Goal: Task Accomplishment & Management: Use online tool/utility

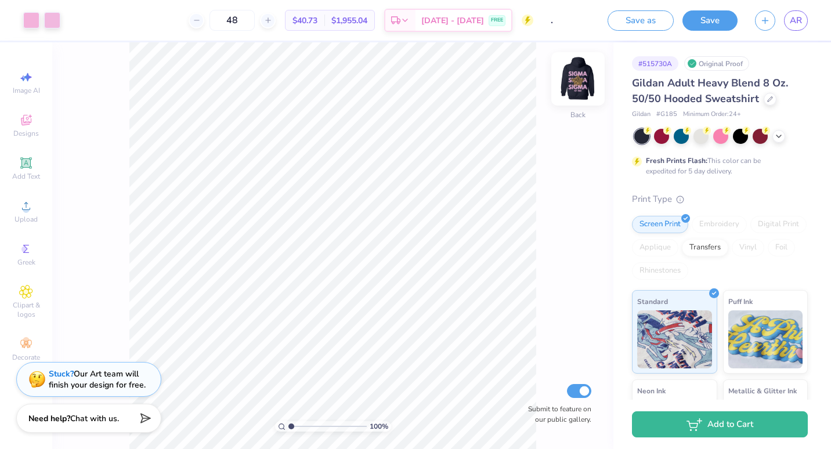
click at [582, 77] on img at bounding box center [578, 79] width 46 height 46
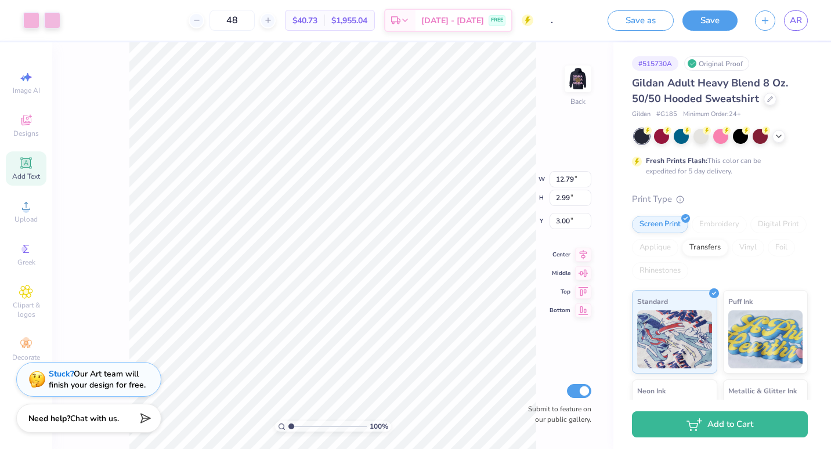
click at [25, 155] on div "Add Text" at bounding box center [26, 169] width 41 height 34
type input "6.48"
type input "1.88"
type input "6.31"
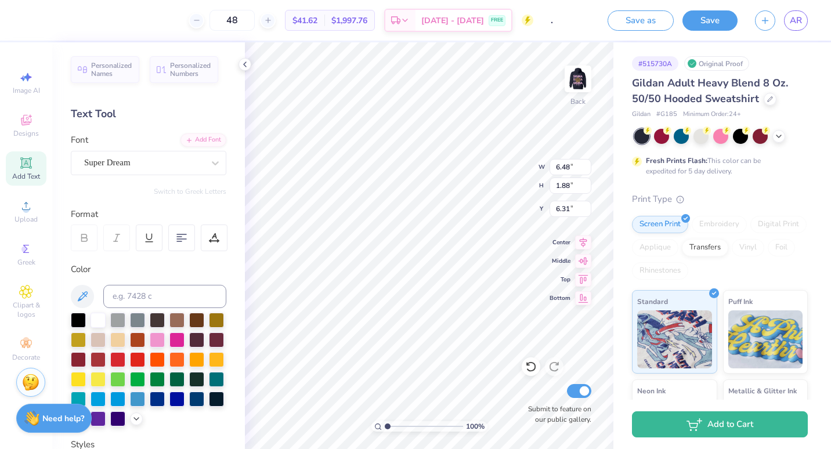
scroll to position [9, 1]
type textarea "m"
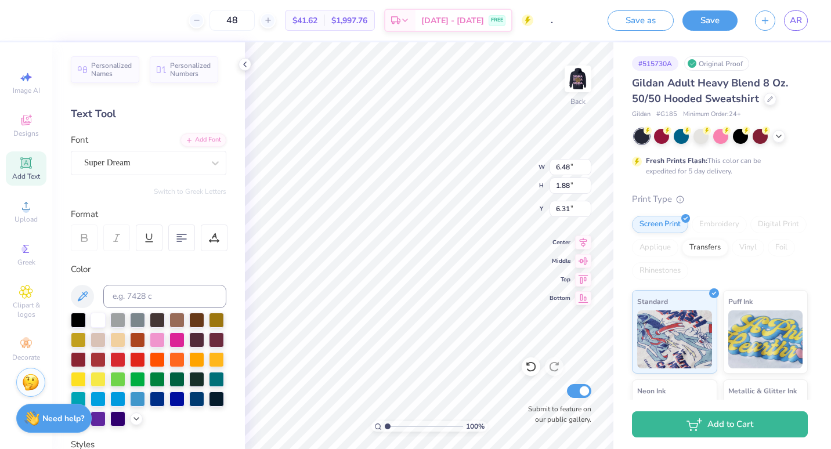
type textarea "M"
type textarea "Montclair State"
click at [161, 168] on div "Super Dream" at bounding box center [144, 163] width 122 height 18
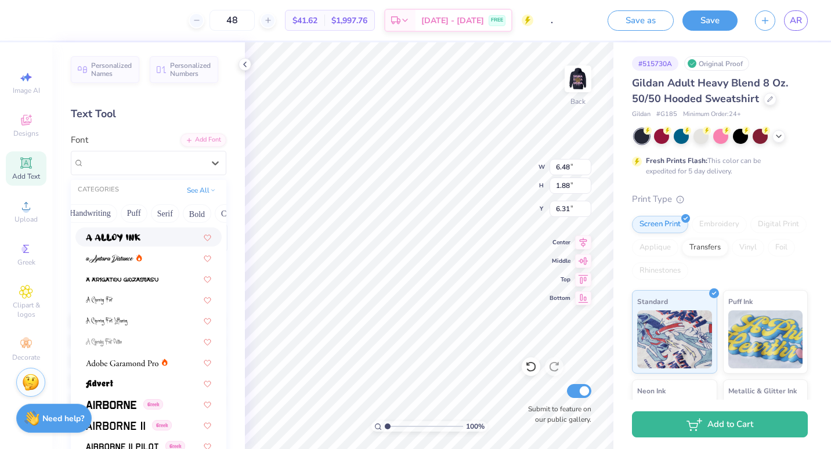
scroll to position [0, 51]
click at [165, 209] on button "Serif" at bounding box center [162, 213] width 28 height 19
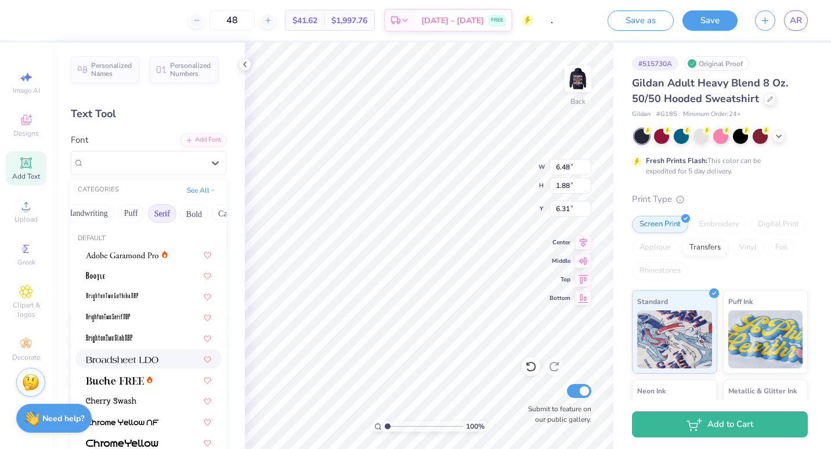
click at [148, 365] on span at bounding box center [122, 359] width 73 height 12
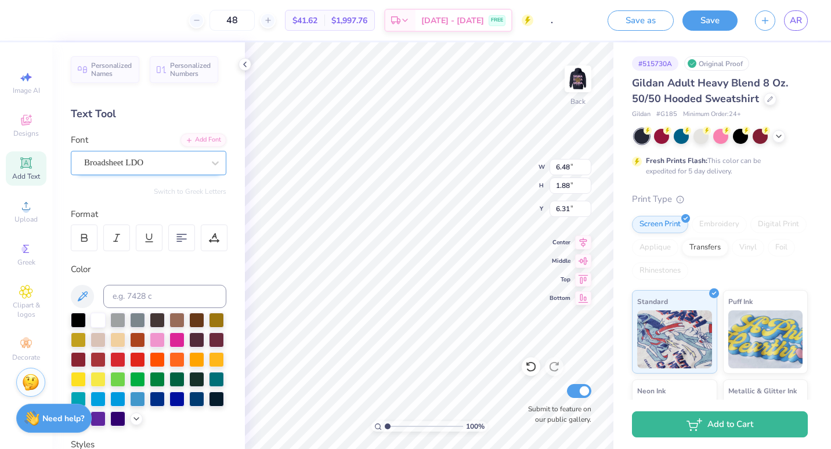
click at [170, 167] on div "Broadsheet LDO" at bounding box center [144, 163] width 122 height 18
click at [210, 166] on icon at bounding box center [216, 163] width 12 height 12
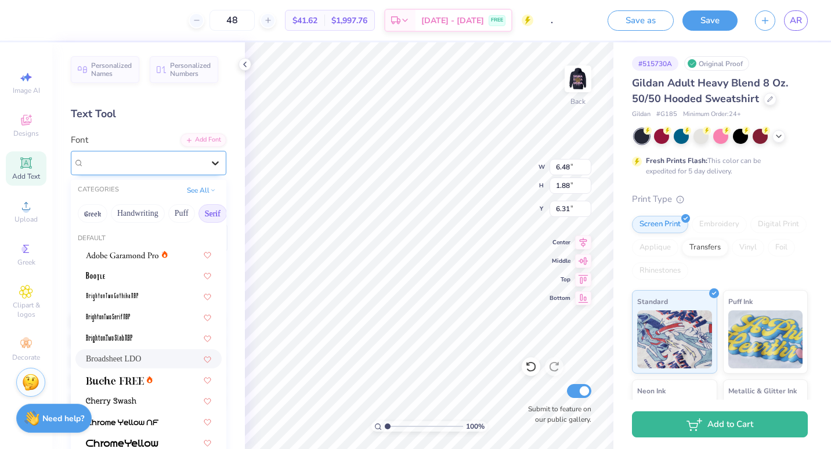
click at [210, 168] on icon at bounding box center [216, 163] width 12 height 12
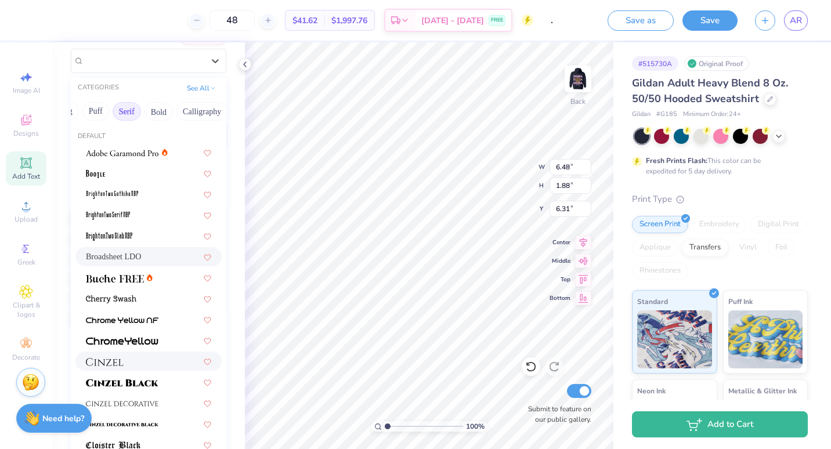
scroll to position [102, 0]
click at [153, 152] on img at bounding box center [122, 154] width 73 height 8
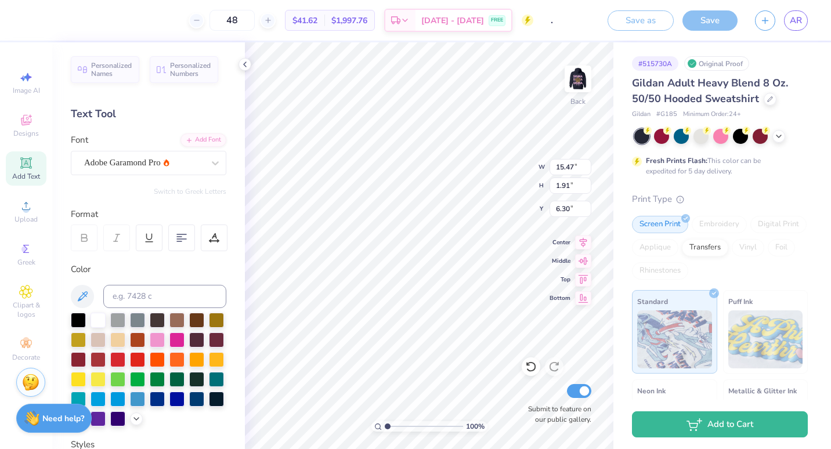
scroll to position [9, 1]
click at [81, 298] on icon at bounding box center [82, 297] width 14 height 14
type input "6.29"
type input "0.77"
type input "7.43"
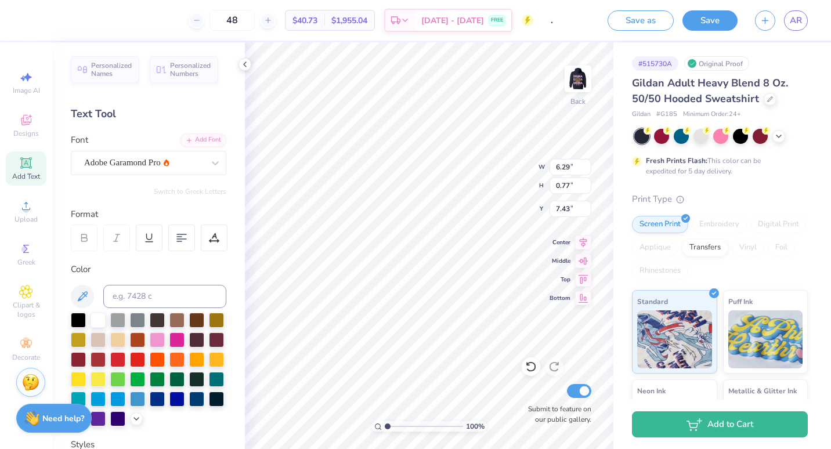
type input "5.99"
click at [572, 74] on img at bounding box center [578, 79] width 46 height 46
click at [572, 74] on img at bounding box center [578, 78] width 23 height 23
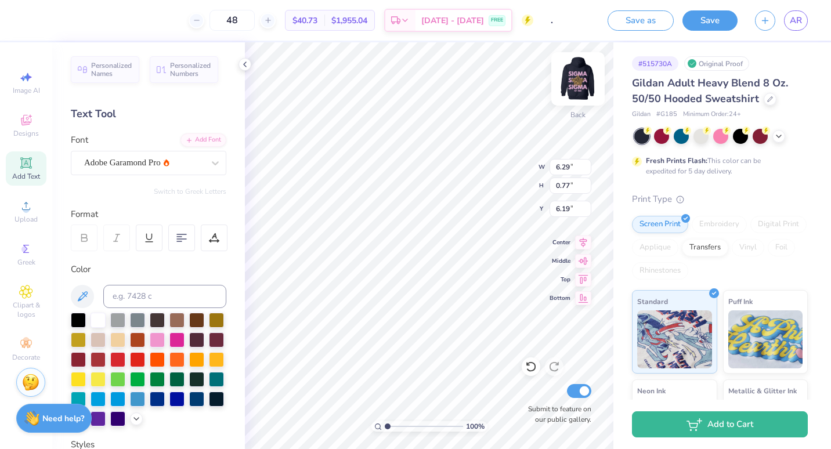
type input "5.78"
type input "0.71"
type input "6.25"
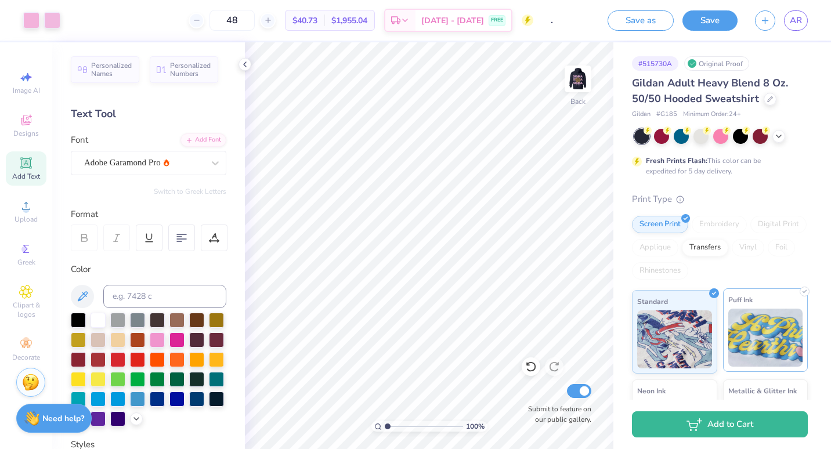
click at [756, 316] on img at bounding box center [766, 338] width 75 height 58
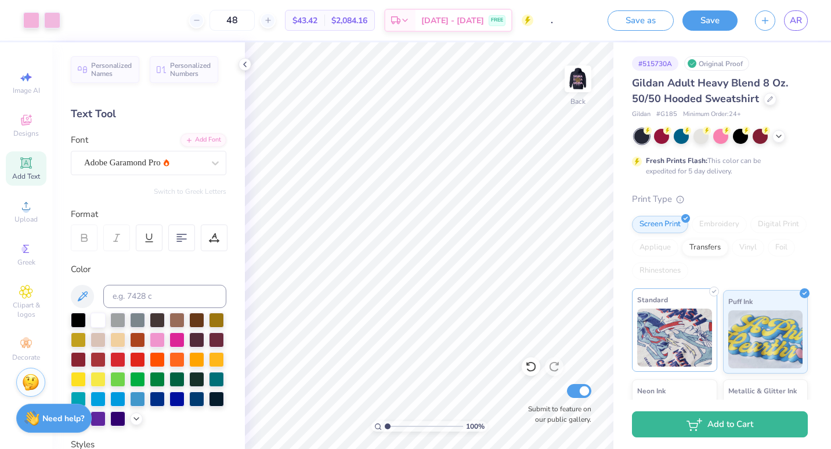
click at [679, 301] on div "Standard" at bounding box center [674, 330] width 85 height 84
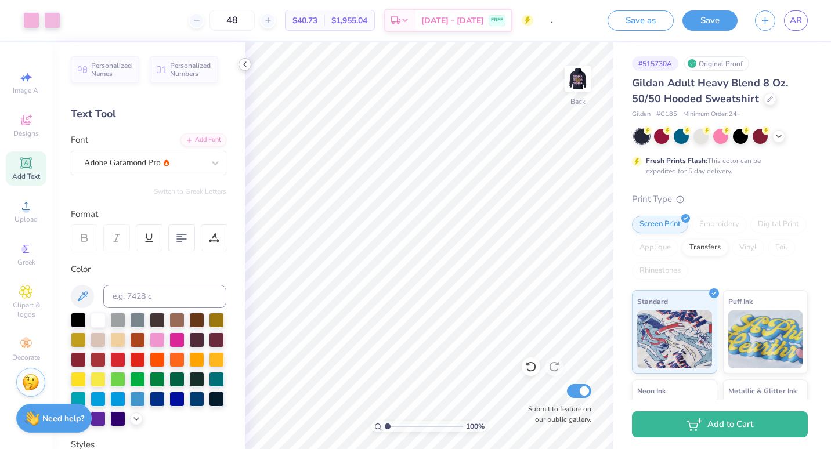
click at [245, 64] on icon at bounding box center [244, 64] width 9 height 9
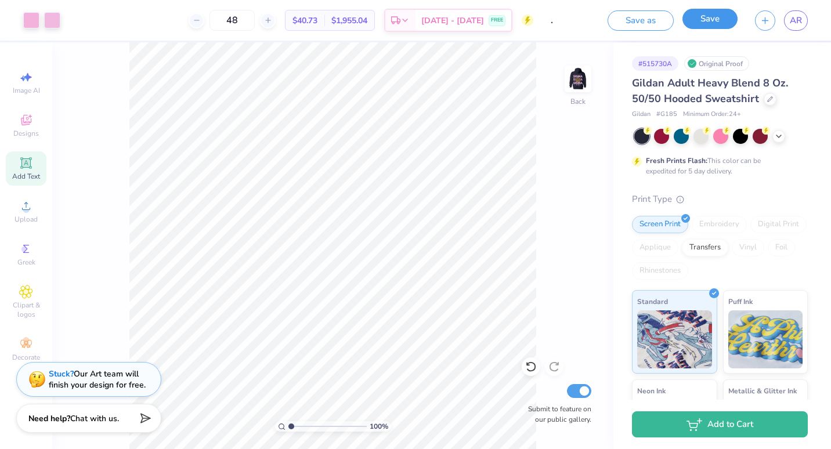
click at [709, 21] on button "Save" at bounding box center [710, 19] width 55 height 20
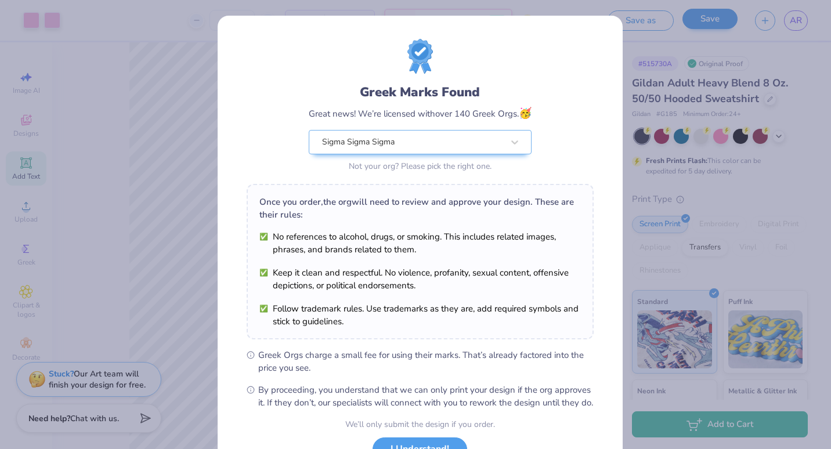
scroll to position [94, 0]
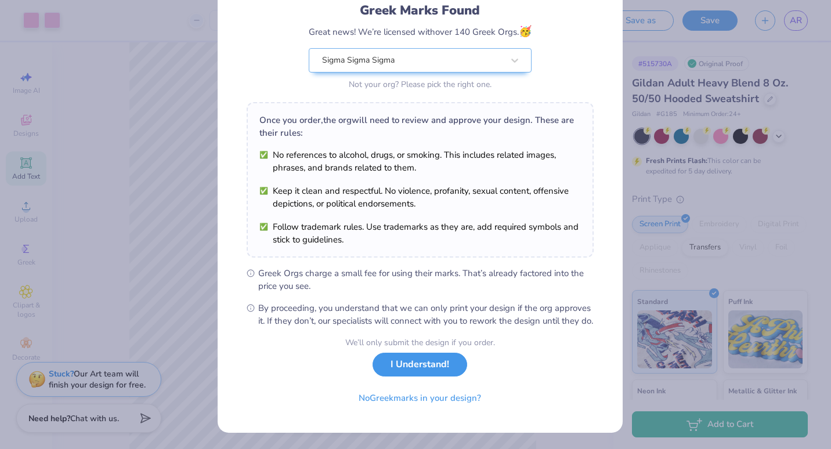
click at [420, 359] on button "I Understand!" at bounding box center [420, 365] width 95 height 24
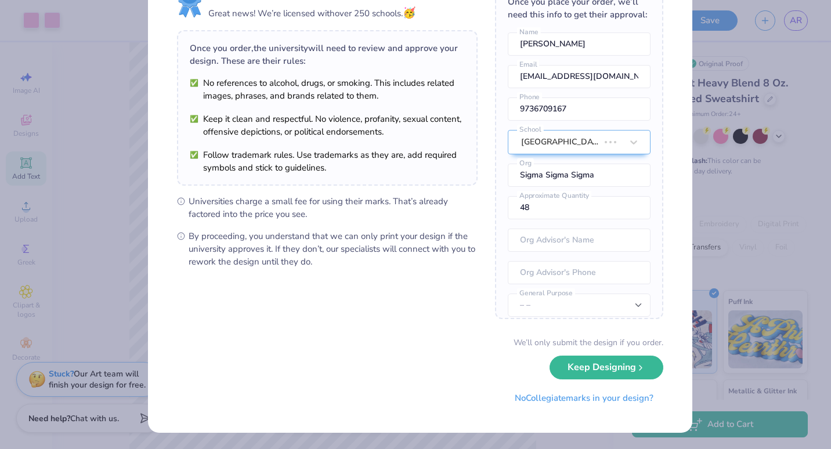
scroll to position [0, 0]
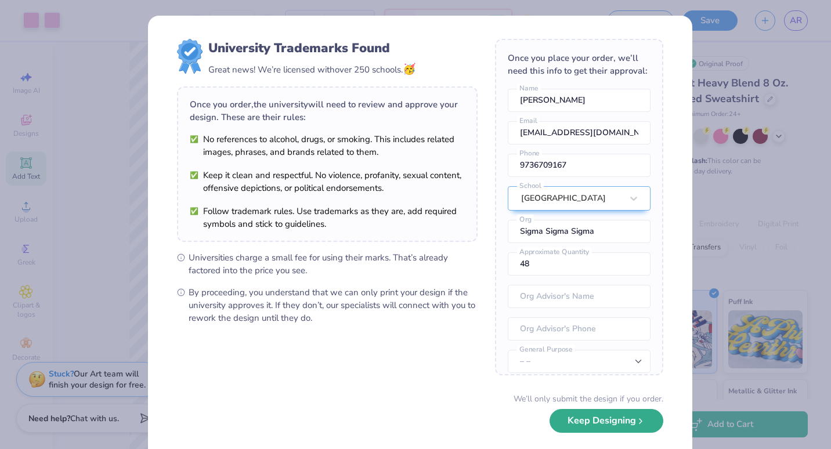
click at [604, 419] on button "Keep Designing" at bounding box center [607, 421] width 114 height 24
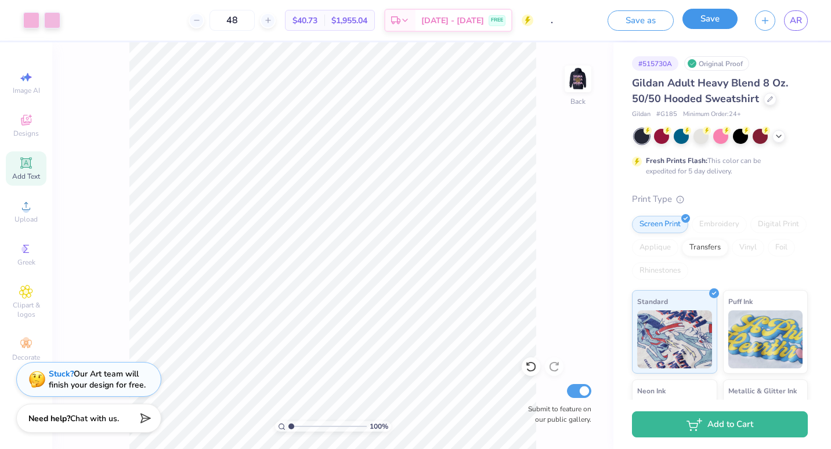
click at [719, 20] on button "Save" at bounding box center [710, 19] width 55 height 20
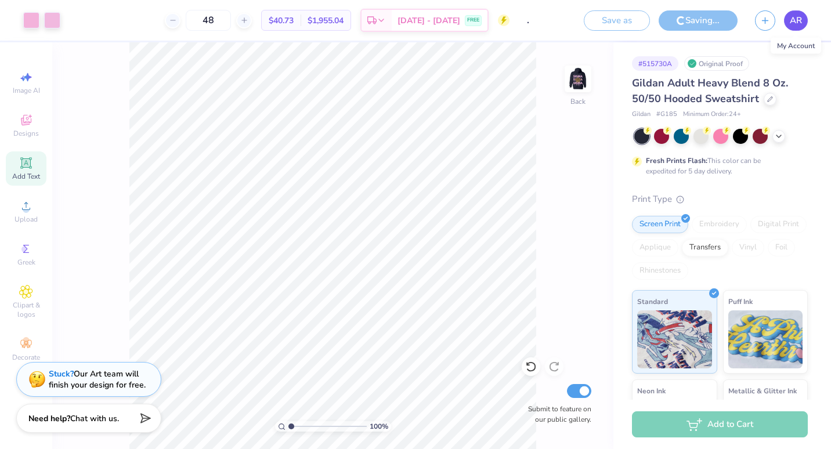
click at [792, 17] on span "AR" at bounding box center [796, 20] width 12 height 13
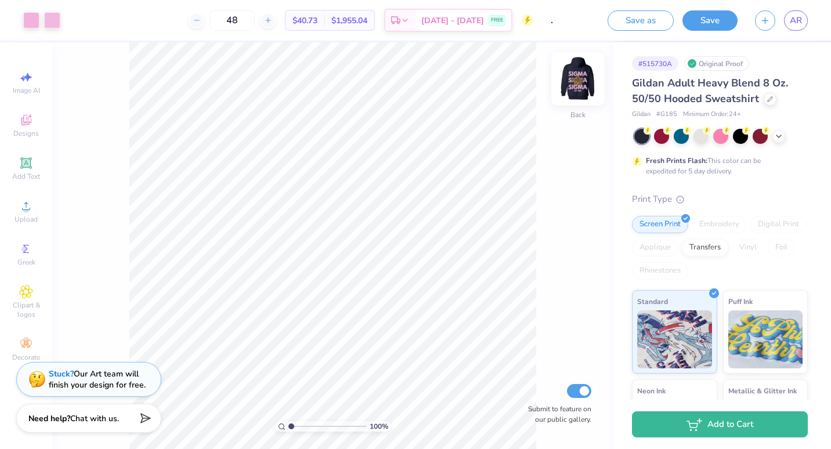
click at [573, 82] on img at bounding box center [578, 79] width 46 height 46
click at [573, 82] on img at bounding box center [578, 78] width 23 height 23
click at [594, 78] on img at bounding box center [578, 79] width 46 height 46
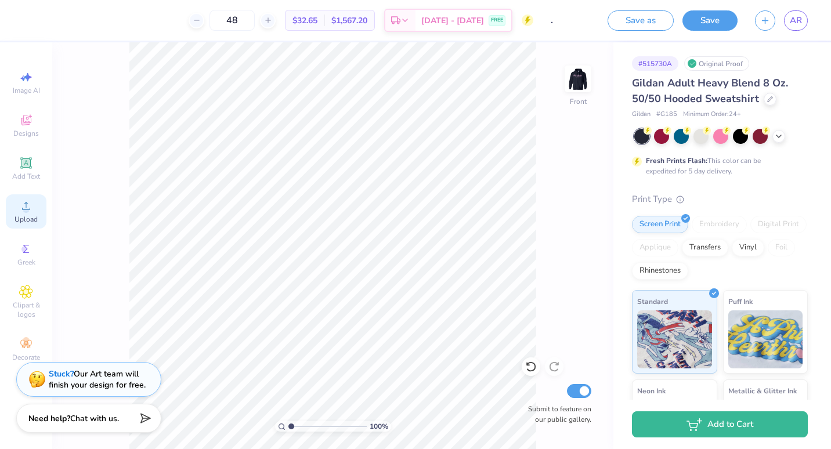
click at [26, 211] on circle at bounding box center [26, 210] width 6 height 6
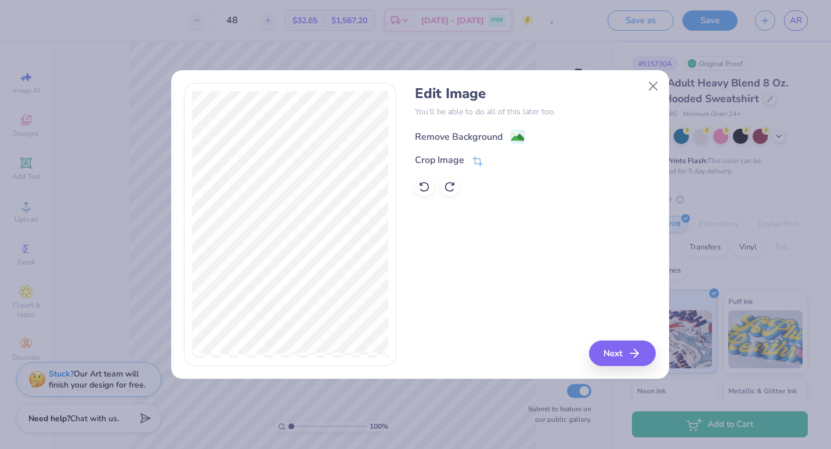
click at [509, 138] on div "Remove Background" at bounding box center [470, 136] width 110 height 15
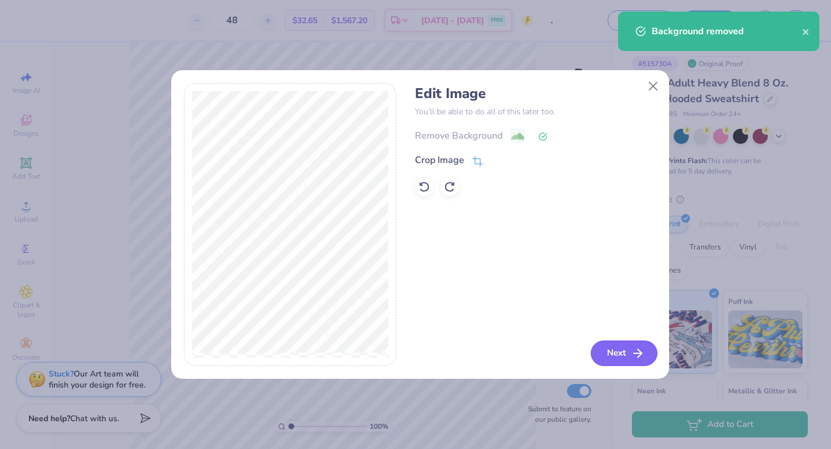
click at [607, 352] on button "Next" at bounding box center [624, 354] width 67 height 26
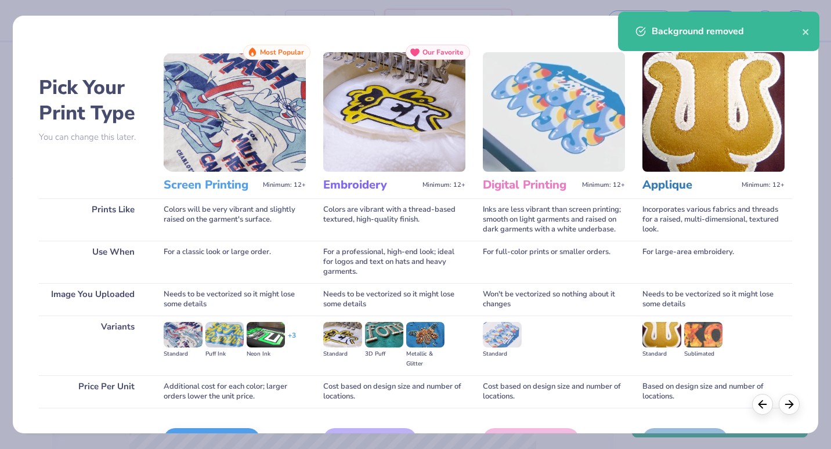
scroll to position [71, 0]
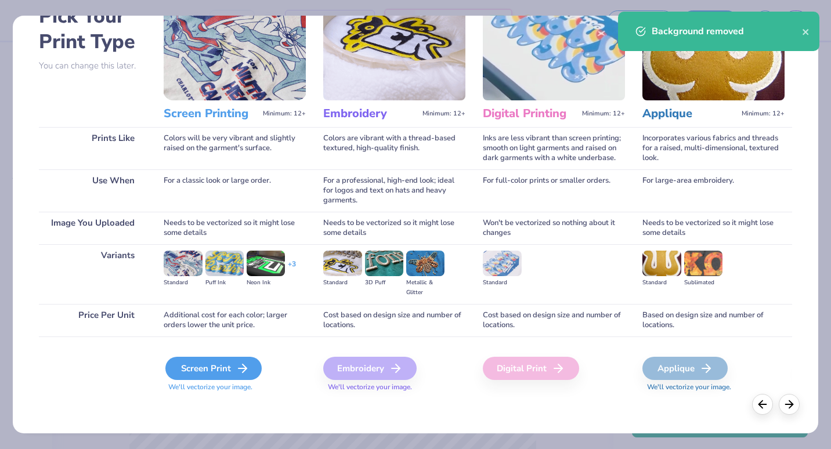
click at [228, 378] on div "Screen Print" at bounding box center [213, 368] width 96 height 23
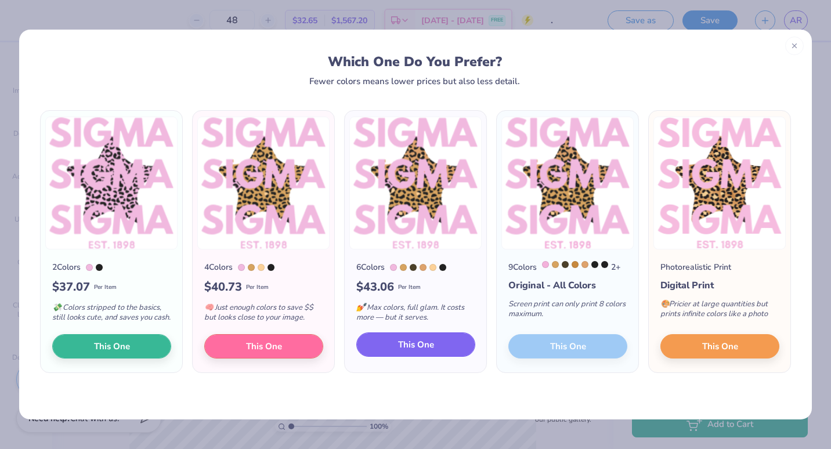
click at [445, 348] on button "This One" at bounding box center [415, 345] width 119 height 24
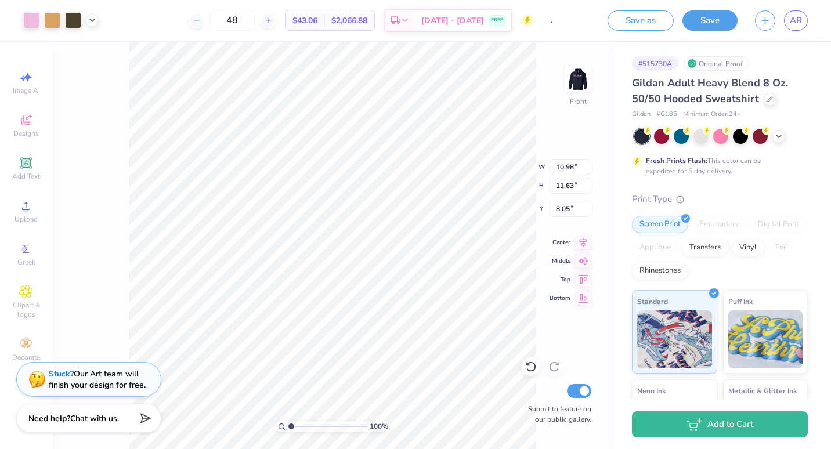
type input "10.98"
type input "11.63"
type input "9.69"
type input "12.96"
type input "13.73"
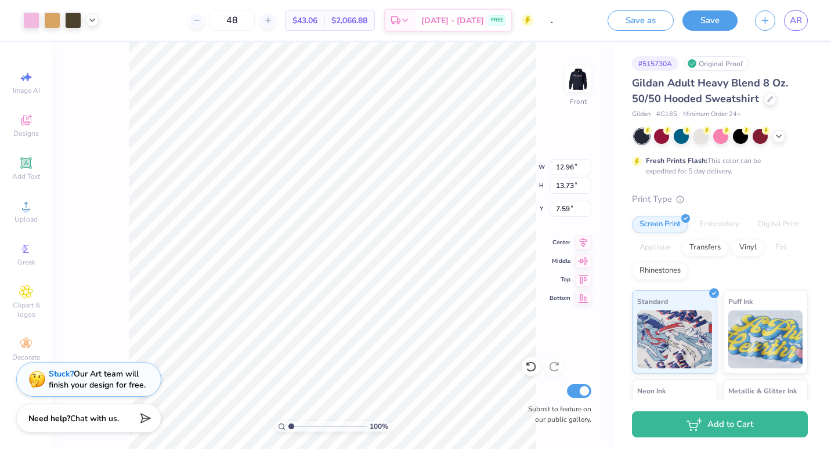
type input "6.00"
type input "13.63"
type input "14.45"
click at [607, 18] on button "Save" at bounding box center [710, 19] width 55 height 20
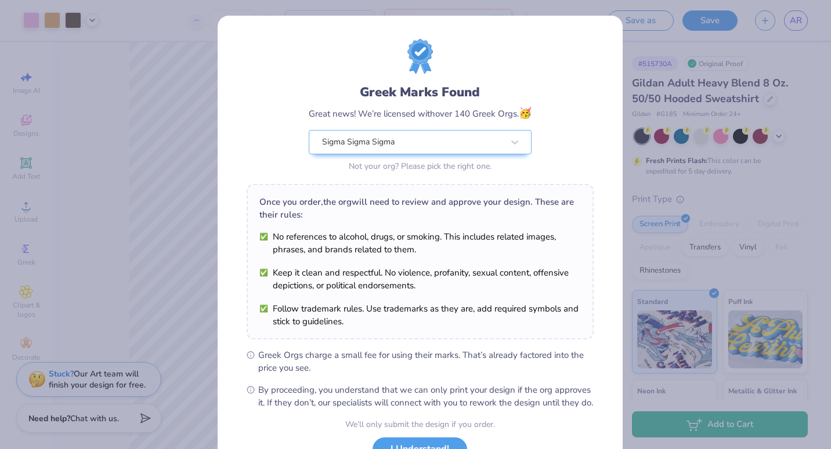
scroll to position [94, 0]
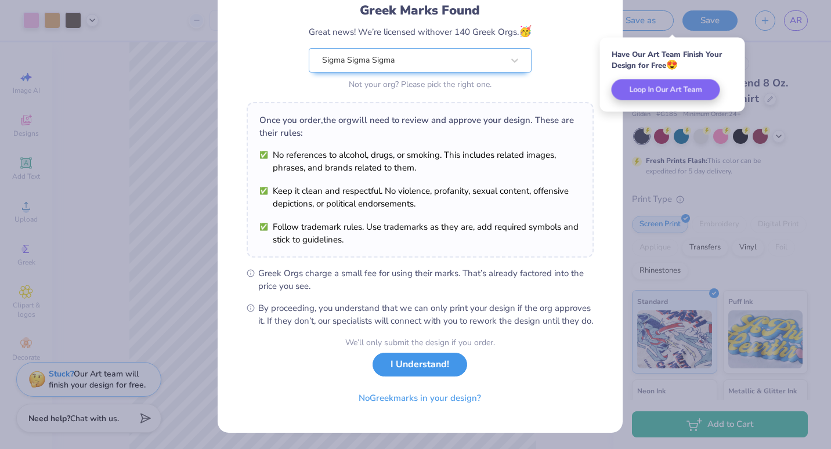
click at [435, 367] on button "I Understand!" at bounding box center [420, 365] width 95 height 24
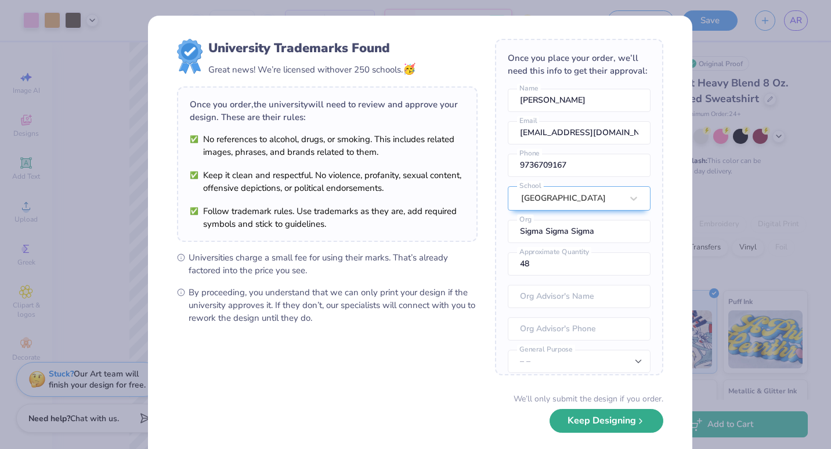
click at [567, 417] on button "Keep Designing" at bounding box center [607, 421] width 114 height 24
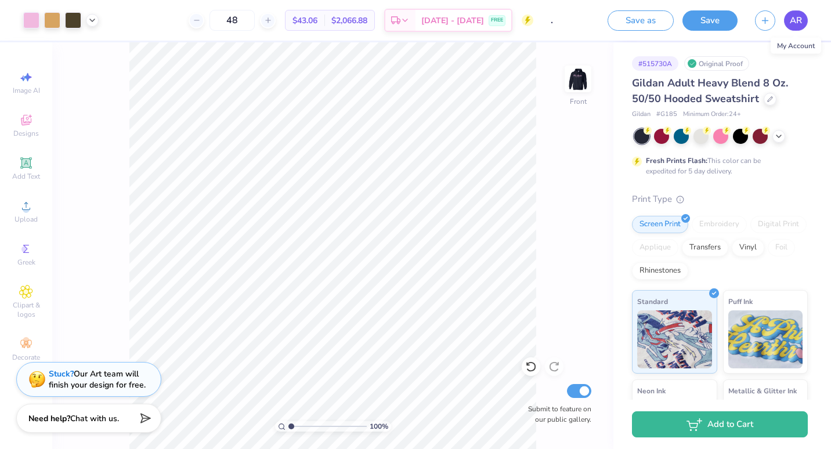
click at [607, 20] on span "AR" at bounding box center [796, 20] width 12 height 13
